Goal: Task Accomplishment & Management: Use online tool/utility

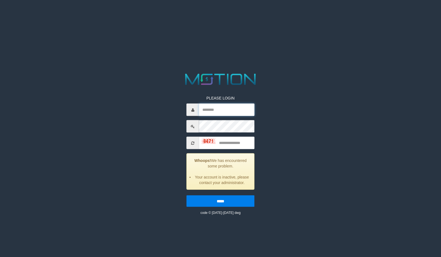
click at [216, 108] on input "text" at bounding box center [227, 110] width 56 height 12
type input "**********"
type input "****"
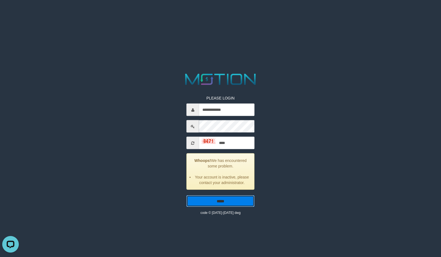
click at [211, 204] on input "*****" at bounding box center [221, 201] width 68 height 12
